Goal: Task Accomplishment & Management: Manage account settings

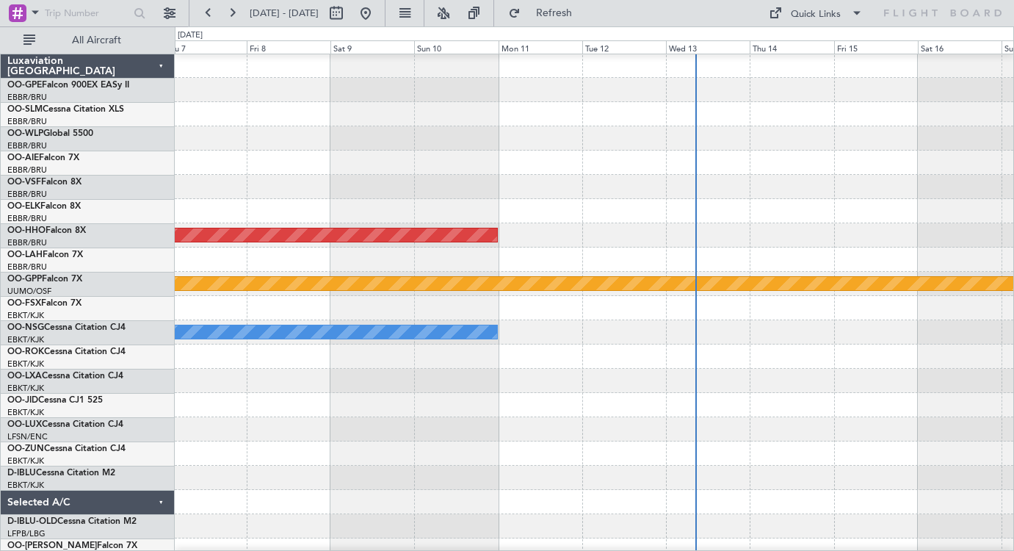
scroll to position [1, 0]
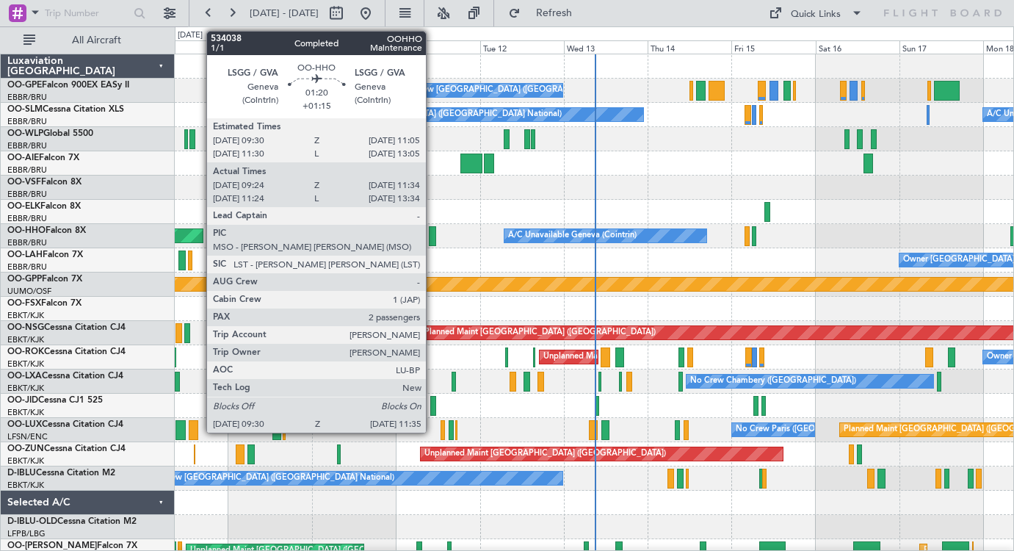
click at [432, 233] on div at bounding box center [432, 236] width 7 height 20
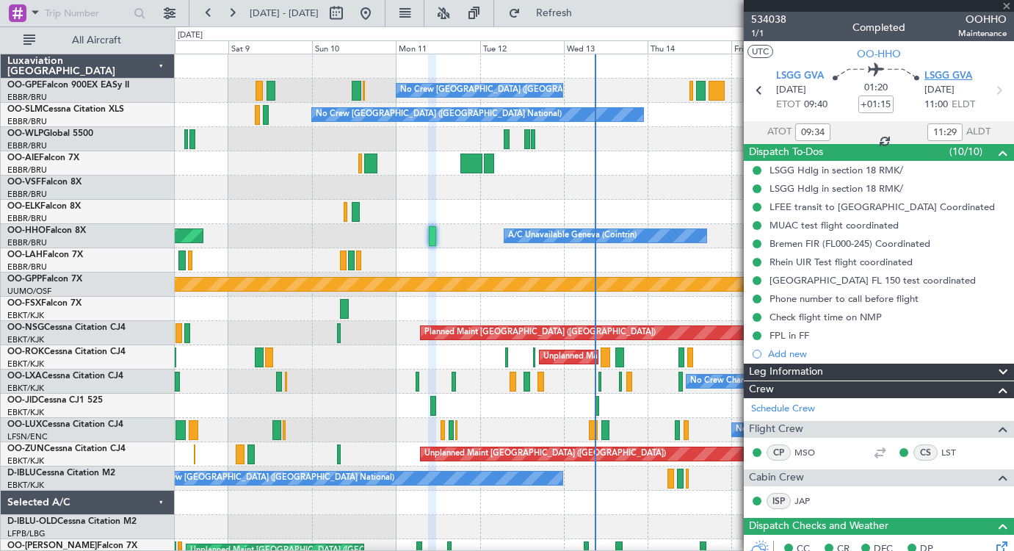
click at [951, 74] on span "LSGG GVA" at bounding box center [948, 76] width 48 height 15
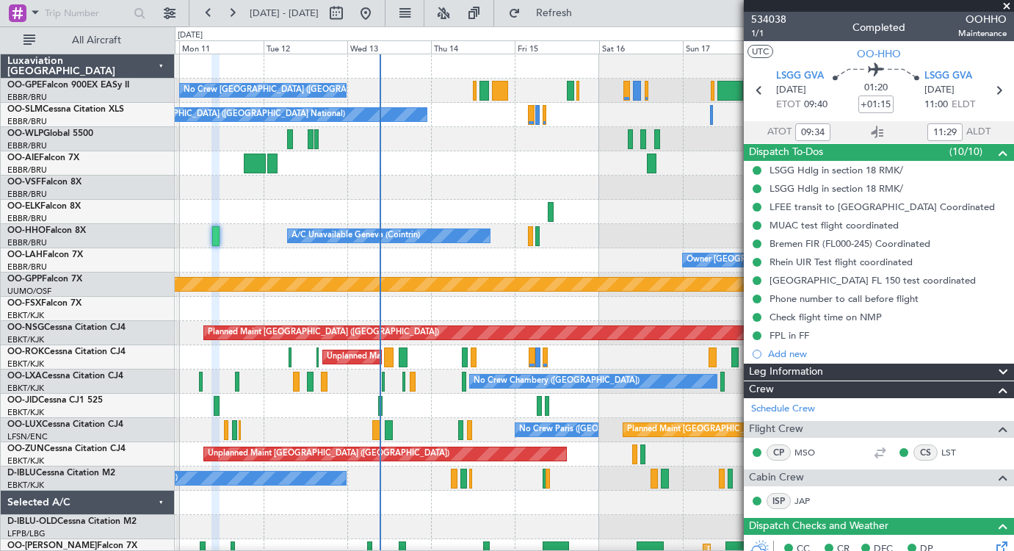
click at [1008, 6] on span at bounding box center [1006, 6] width 15 height 13
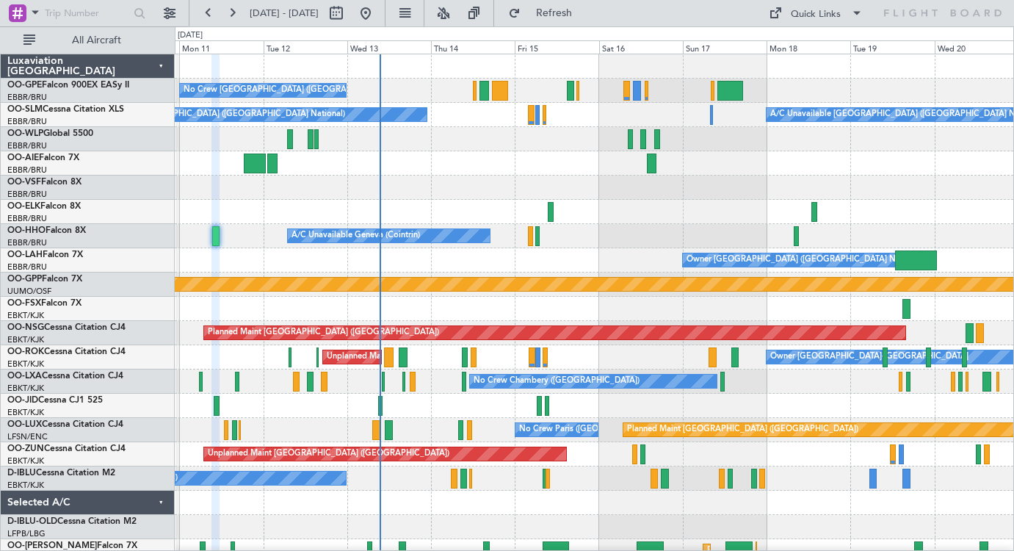
type input "0"
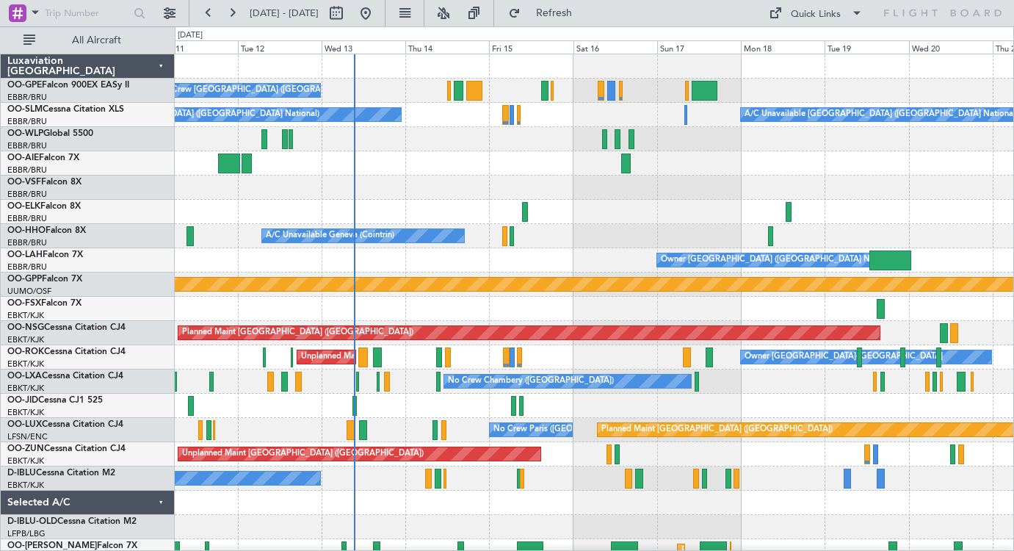
click at [598, 308] on div at bounding box center [594, 309] width 838 height 24
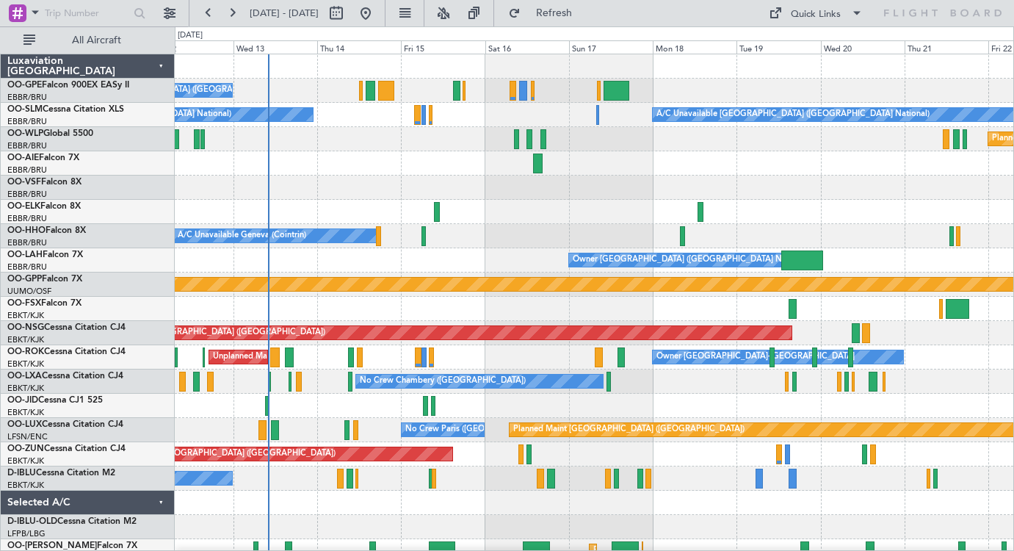
click at [718, 212] on div at bounding box center [594, 212] width 838 height 24
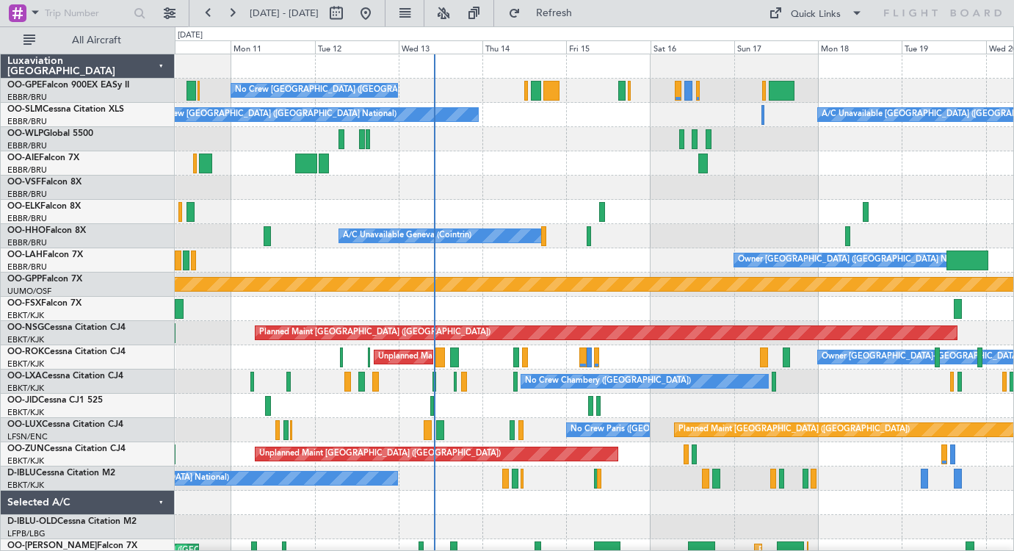
click at [858, 187] on div at bounding box center [594, 187] width 838 height 24
